Goal: Check status

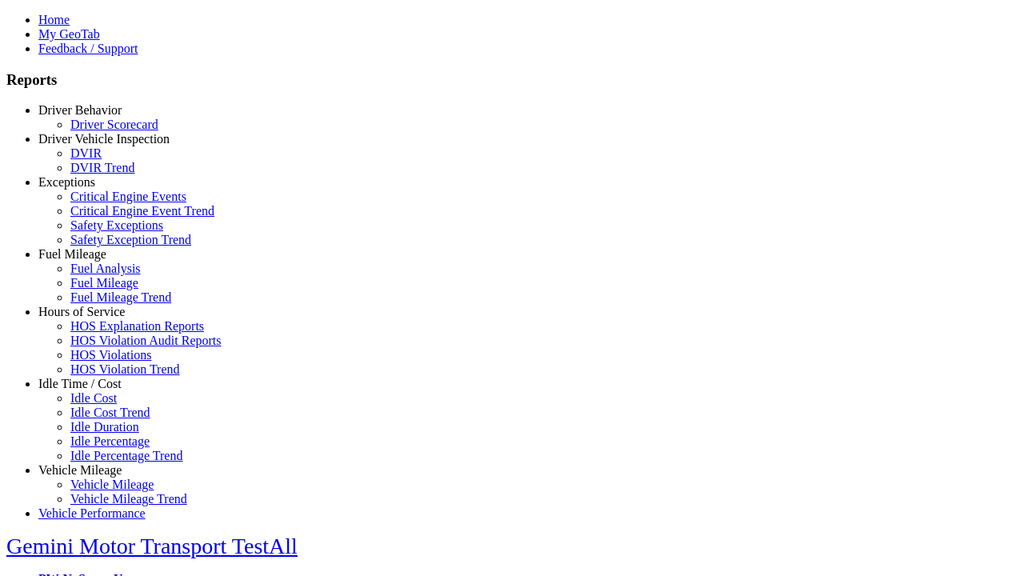
click at [92, 318] on link "Hours of Service" at bounding box center [81, 312] width 86 height 14
click at [104, 362] on link "HOS Violations" at bounding box center [110, 355] width 81 height 14
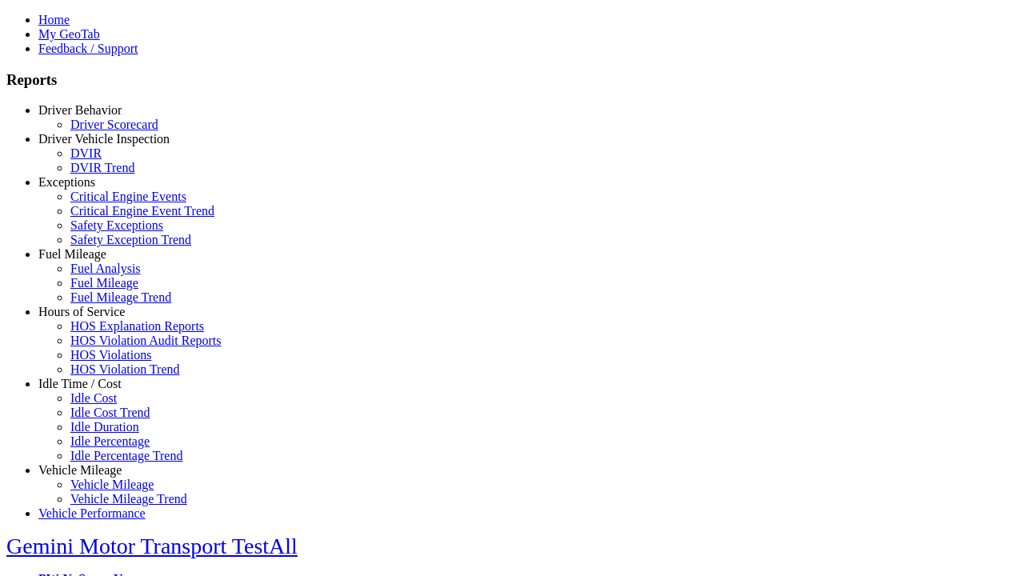
type input "**********"
